Goal: Information Seeking & Learning: Learn about a topic

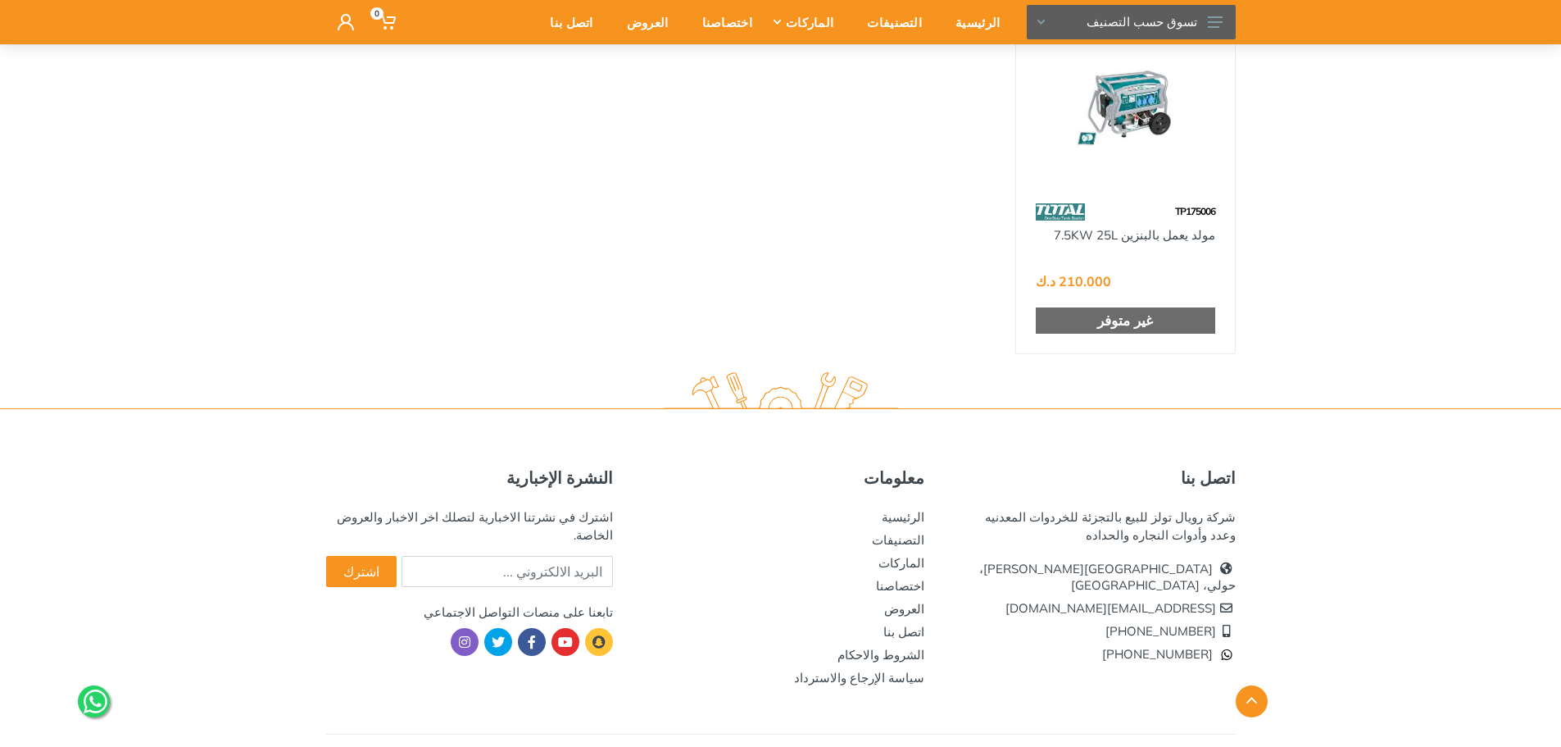
scroll to position [943, 0]
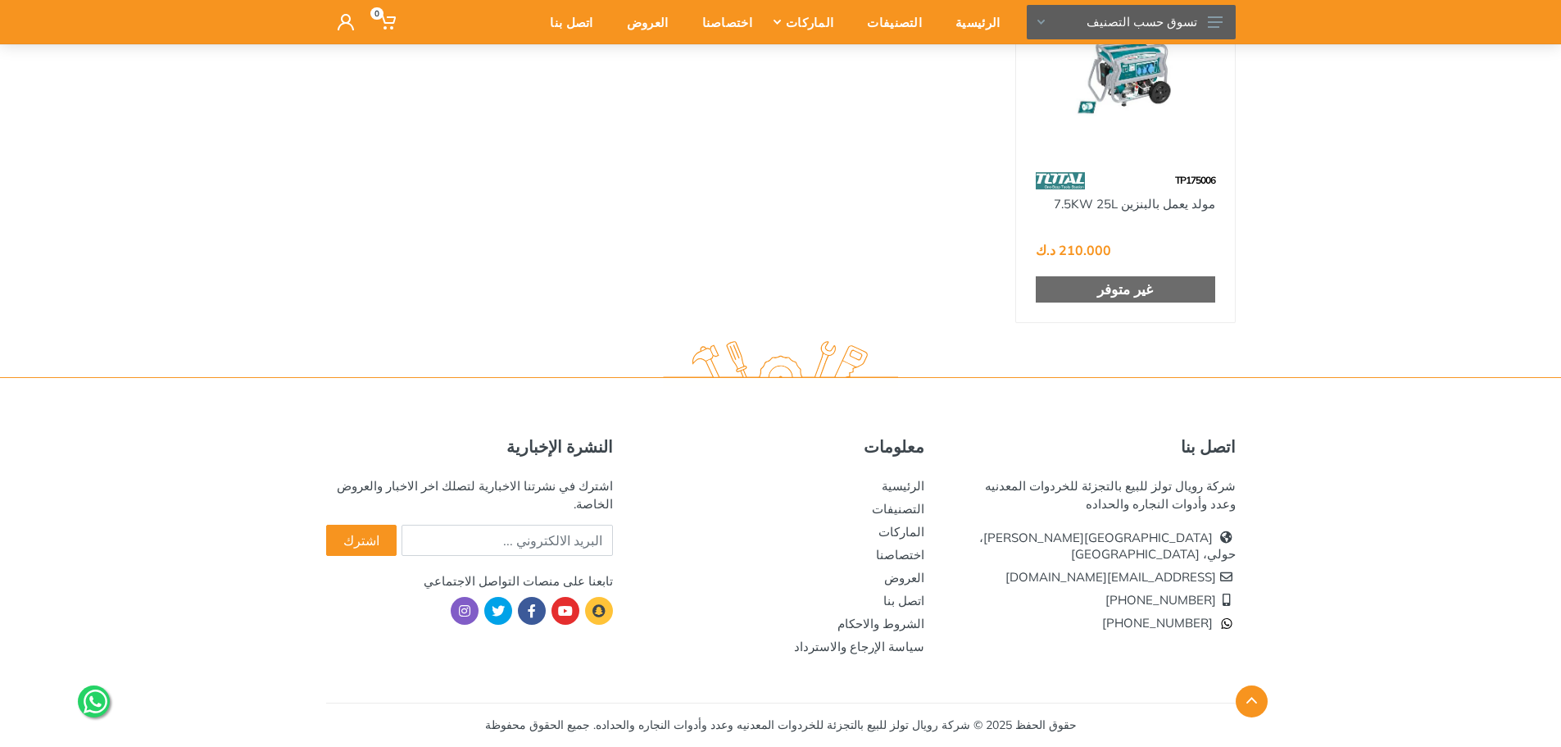
click at [97, 703] on icon at bounding box center [96, 701] width 24 height 27
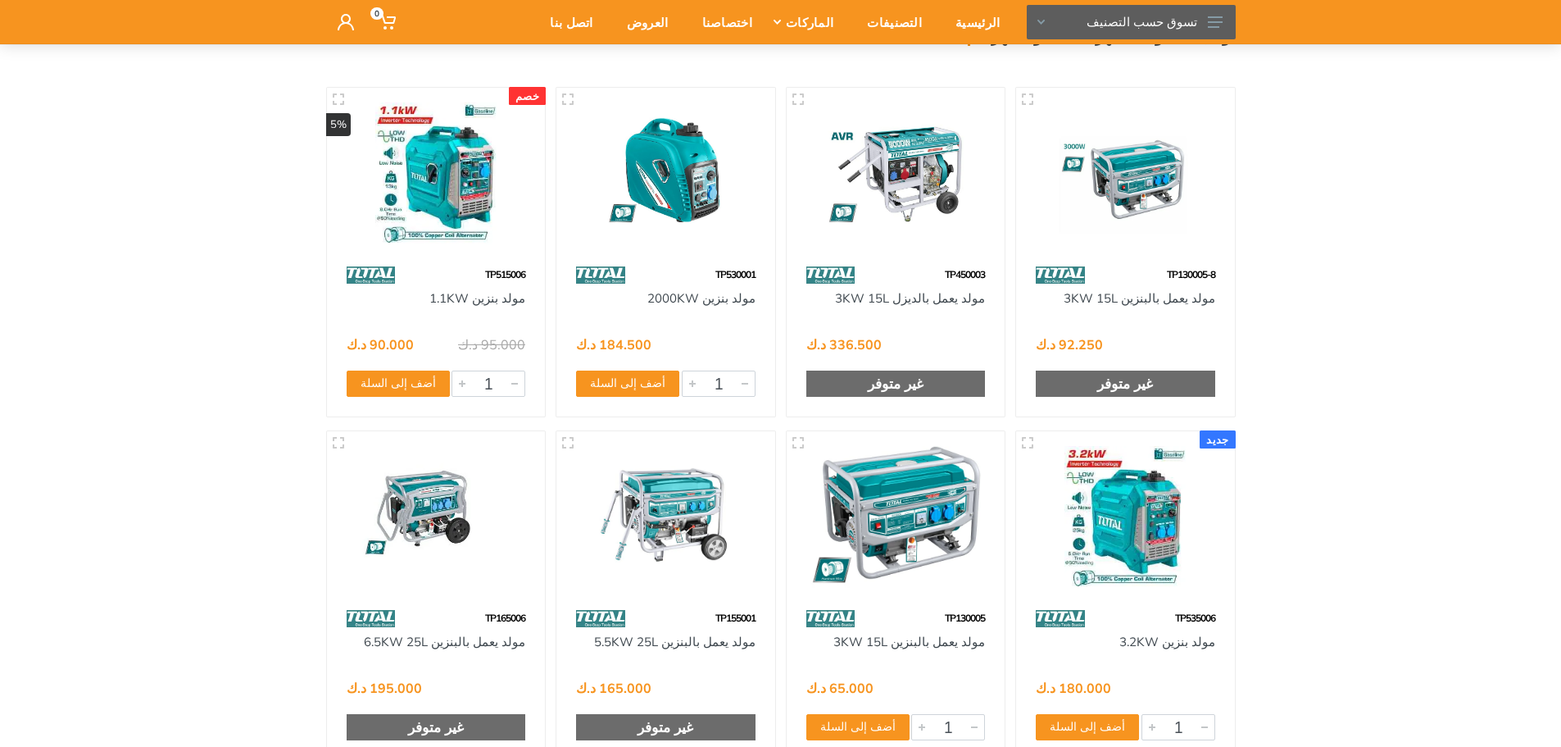
scroll to position [80, 0]
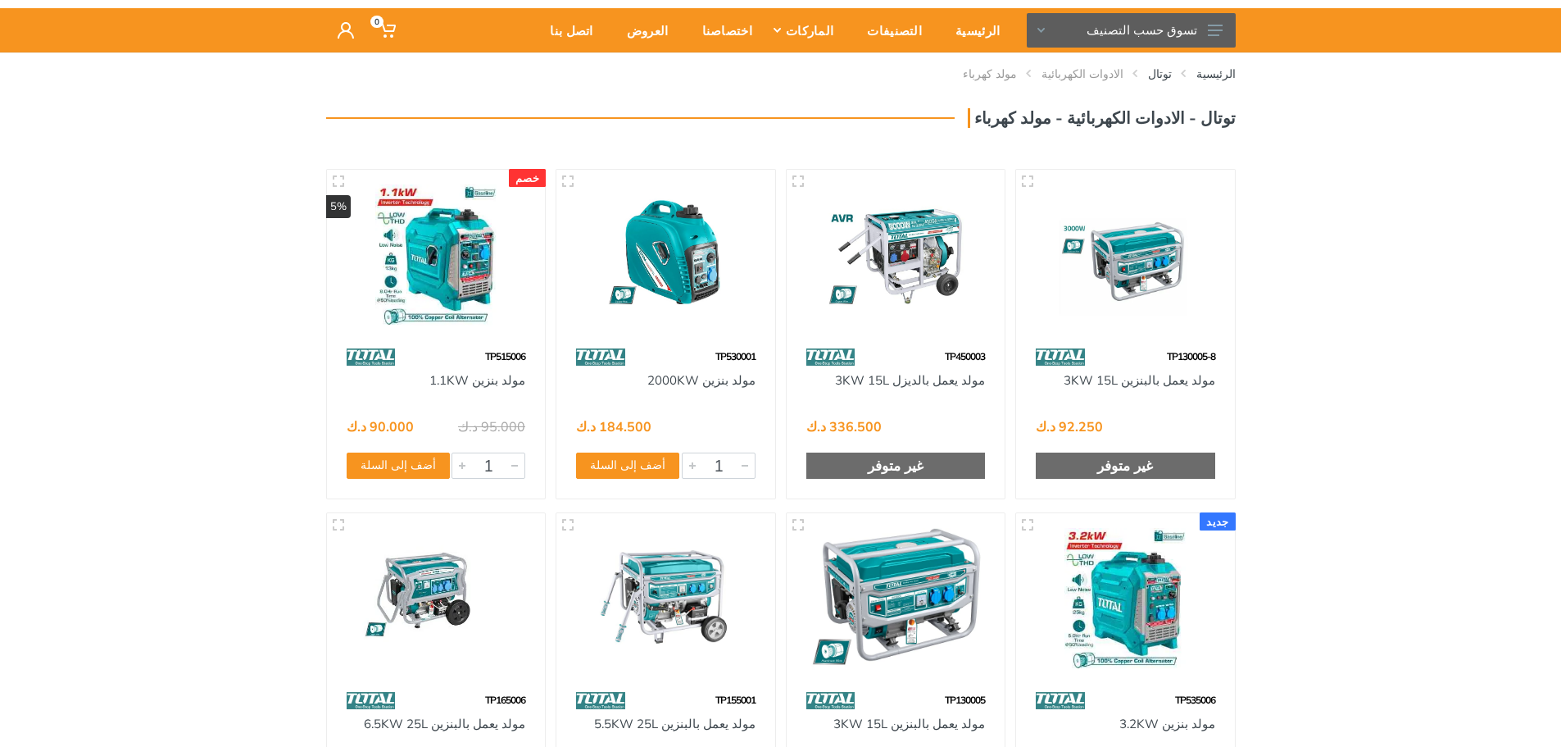
click at [930, 265] on img at bounding box center [896, 255] width 189 height 142
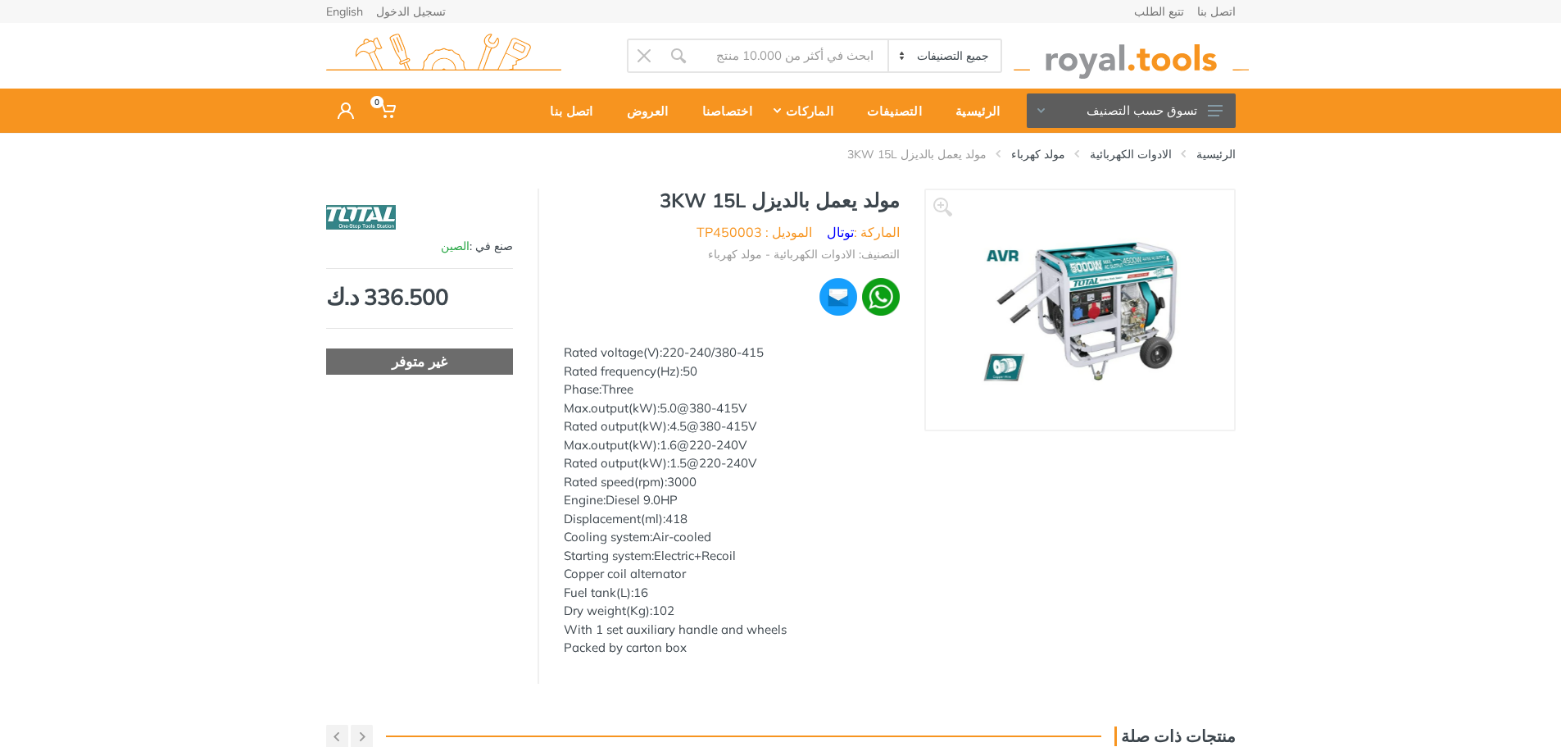
click at [1126, 305] on img at bounding box center [1079, 310] width 235 height 207
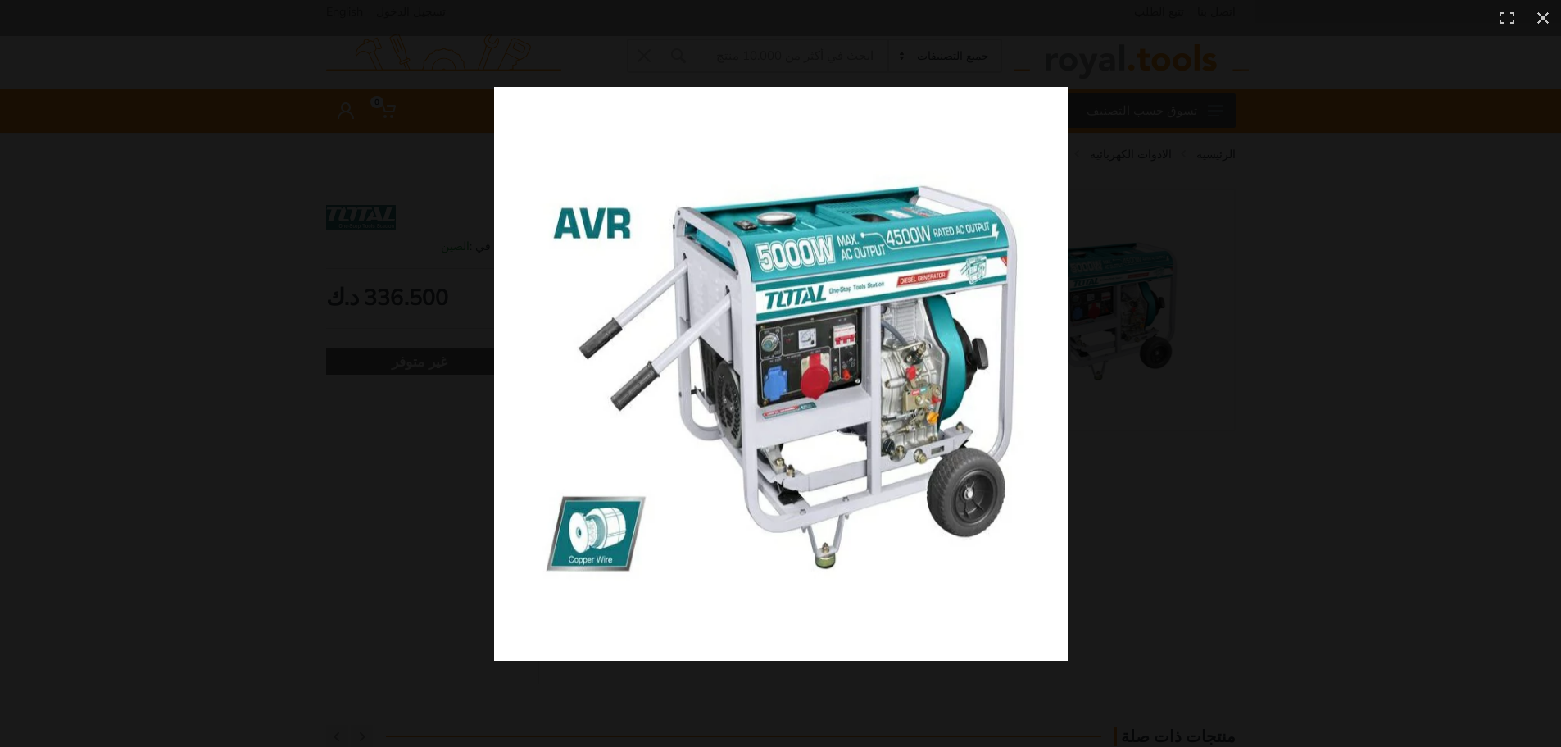
click at [897, 292] on img at bounding box center [781, 374] width 574 height 574
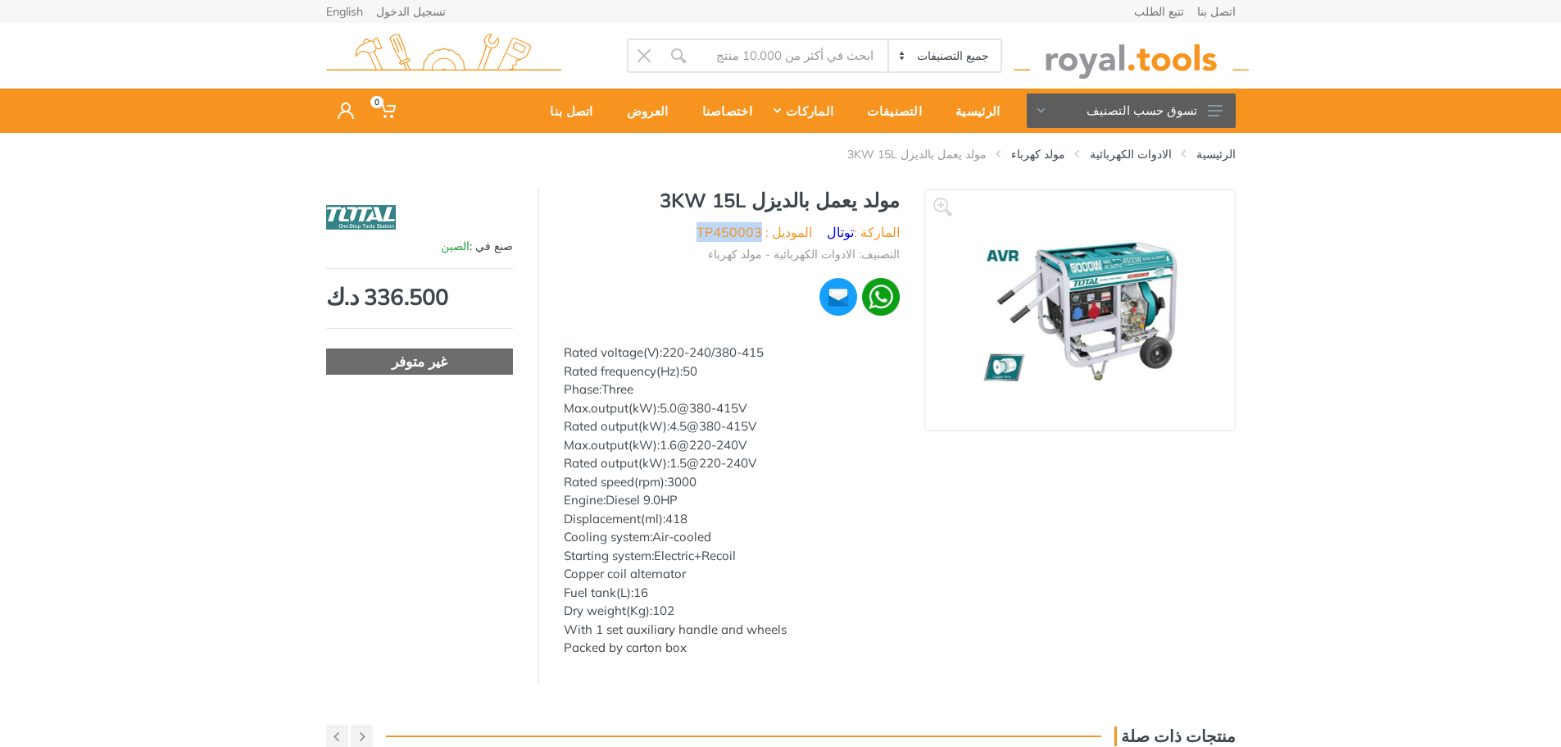
drag, startPoint x: 781, startPoint y: 231, endPoint x: 717, endPoint y: 233, distance: 63.9
click at [717, 233] on ul "الماركة : توتال الموديل : TP450003" at bounding box center [732, 232] width 336 height 20
copy li "TP450003"
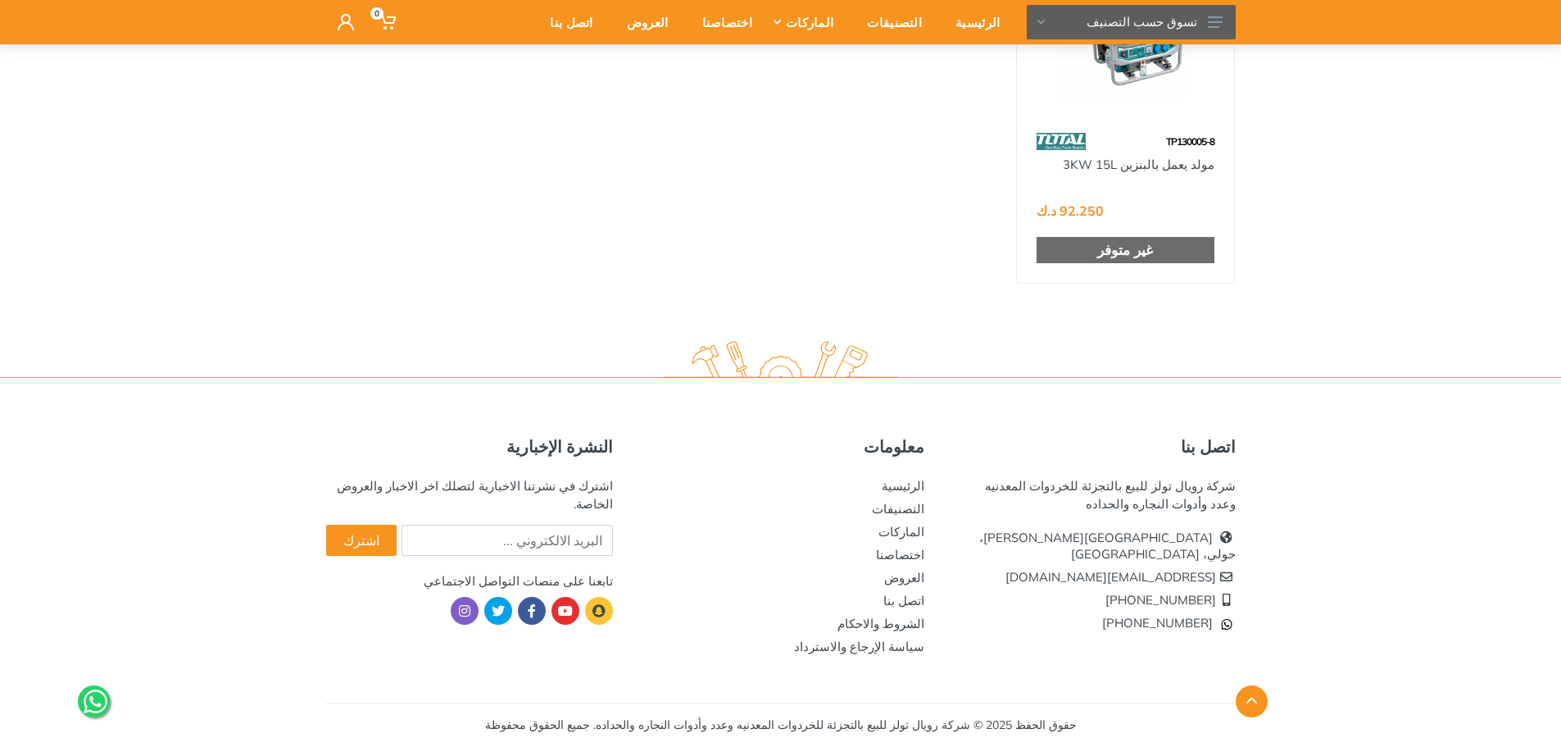
scroll to position [731, 0]
